Goal: Entertainment & Leisure: Consume media (video, audio)

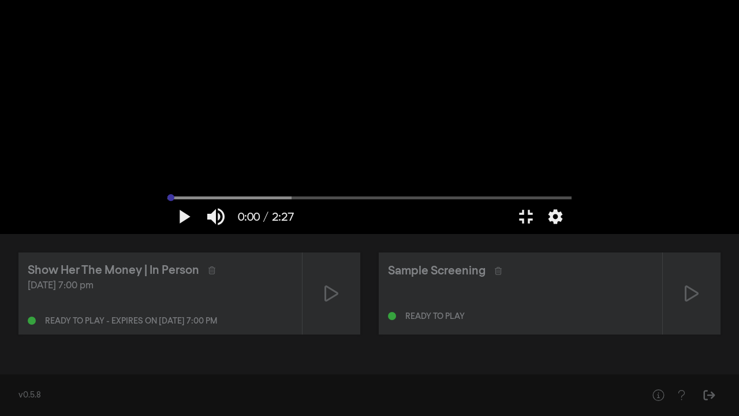
click at [167, 201] on input "Seek" at bounding box center [369, 197] width 404 height 7
click at [167, 234] on button "play_arrow" at bounding box center [183, 216] width 32 height 35
type input "3.852599"
click at [167, 234] on button "pause" at bounding box center [183, 216] width 32 height 35
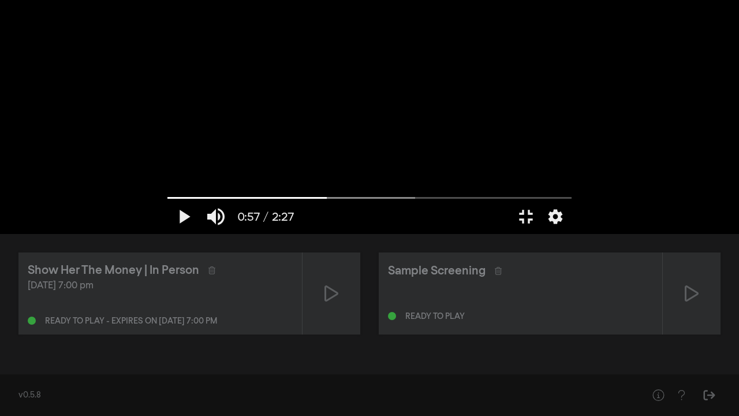
click at [415, 137] on div at bounding box center [370, 117] width 416 height 234
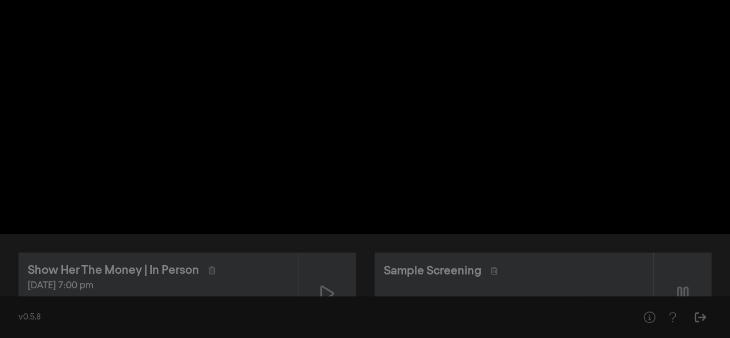
click at [689, 300] on div "v0.5.8" at bounding box center [365, 317] width 730 height 42
click at [685, 286] on icon at bounding box center [683, 293] width 12 height 18
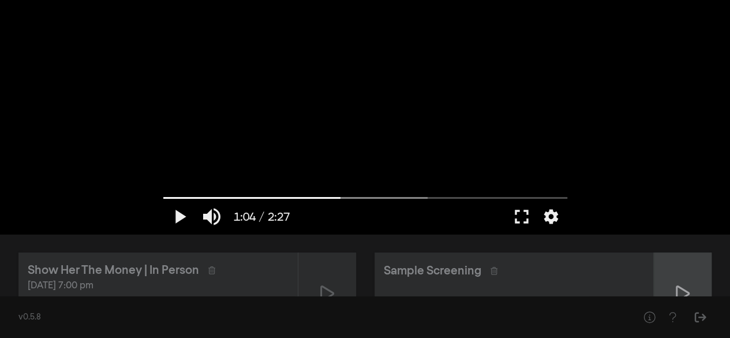
click at [326, 295] on icon at bounding box center [327, 293] width 14 height 18
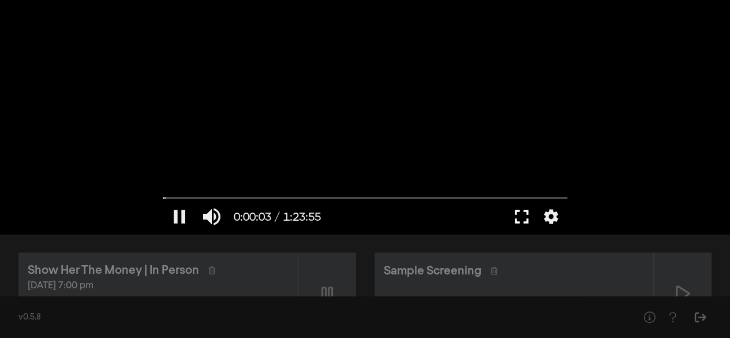
click at [525, 218] on button "fullscreen" at bounding box center [522, 216] width 32 height 35
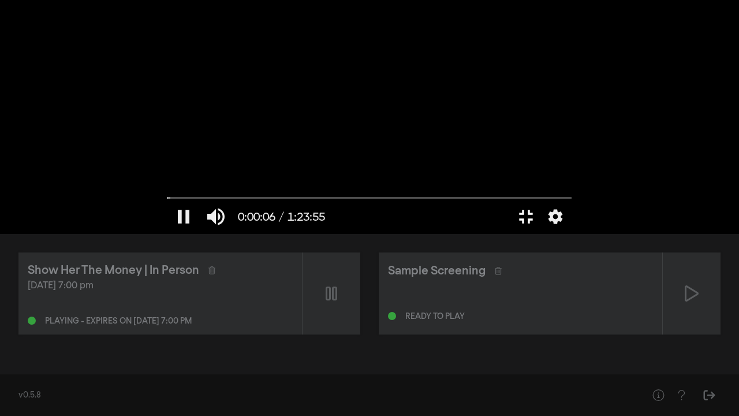
type input "6.965879"
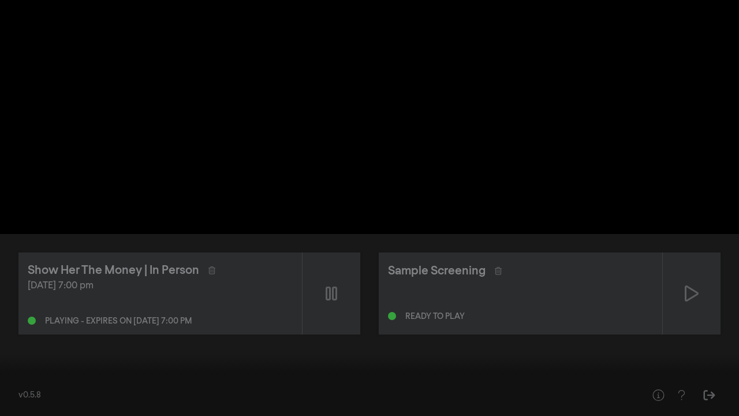
type input "116.051244"
